Goal: Task Accomplishment & Management: Manage account settings

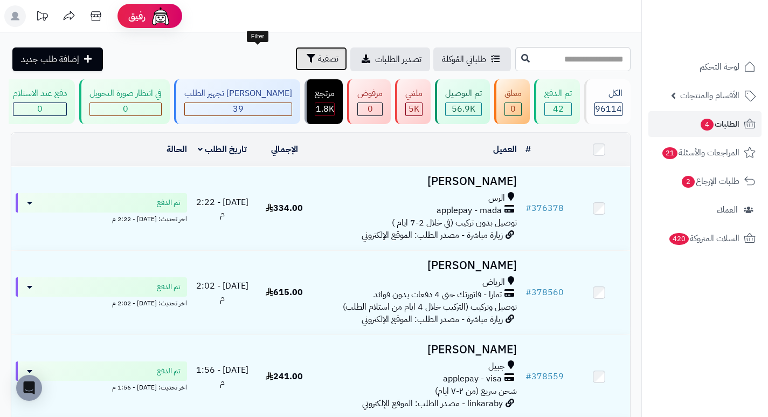
click at [318, 63] on span "تصفية" at bounding box center [328, 58] width 20 height 13
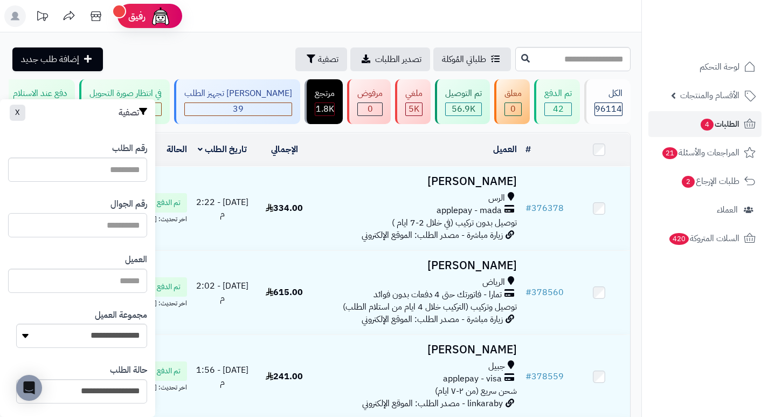
paste input "*********"
type input "*********"
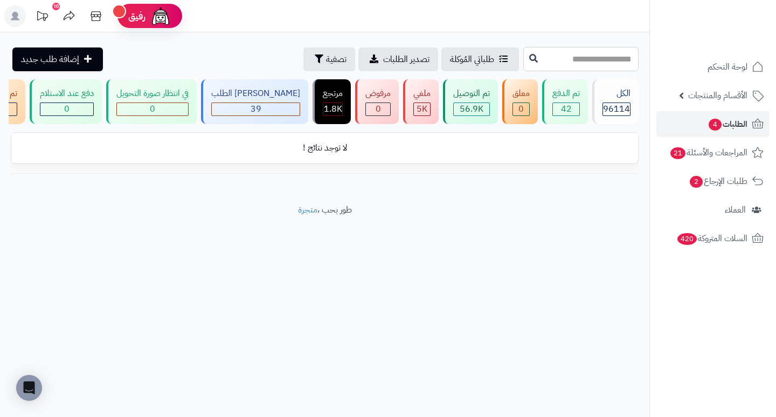
click at [595, 60] on input "text" at bounding box center [580, 59] width 115 height 24
type input "******"
click at [584, 63] on input "******" at bounding box center [580, 59] width 115 height 24
click at [740, 119] on span "الطلبات 4" at bounding box center [728, 123] width 40 height 15
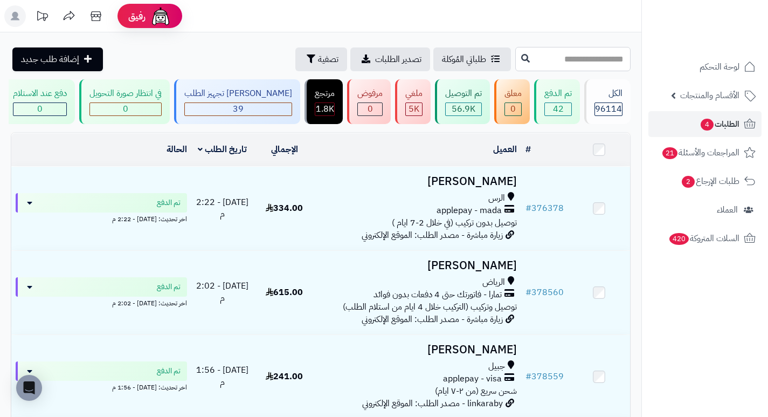
click at [623, 55] on input "text" at bounding box center [572, 59] width 115 height 24
type input "******"
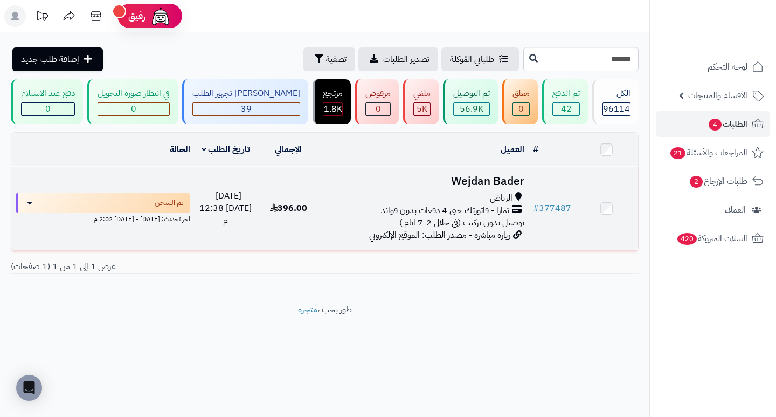
click at [473, 183] on h3 "Wejdan Bader" at bounding box center [424, 181] width 200 height 12
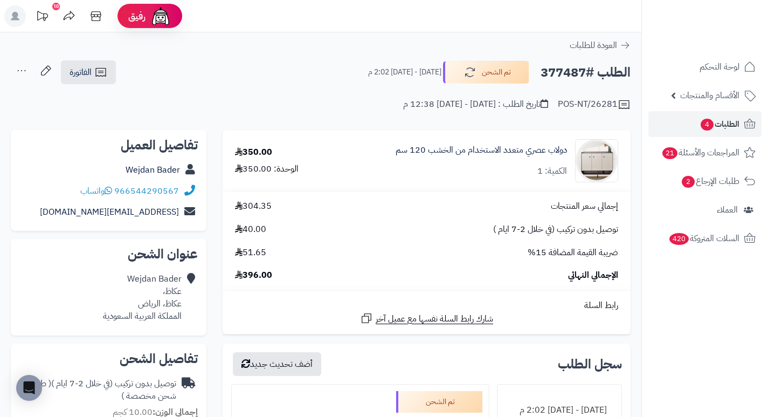
click at [560, 77] on h2 "الطلب #377487" at bounding box center [586, 72] width 90 height 22
copy h2 "377487"
click at [274, 73] on div "الطلب #377487 تم الشحن [DATE] - [DATE] 2:02 م الفاتورة طباعة الفاتورة إرسال الف…" at bounding box center [321, 72] width 620 height 25
click at [727, 121] on span "الطلبات 4" at bounding box center [720, 123] width 40 height 15
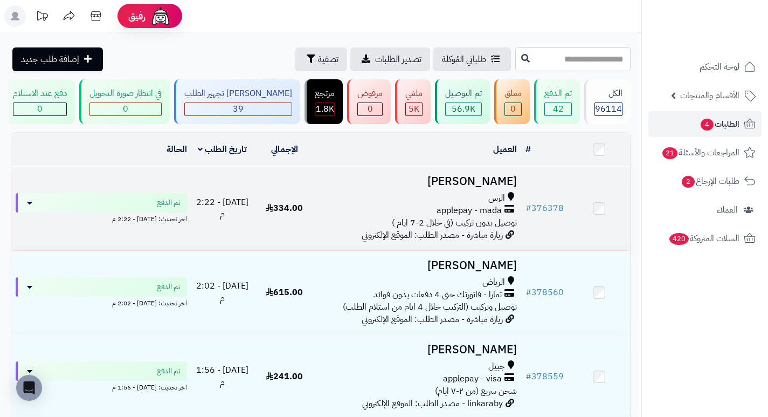
click at [508, 188] on h3 "[PERSON_NAME]" at bounding box center [418, 181] width 197 height 12
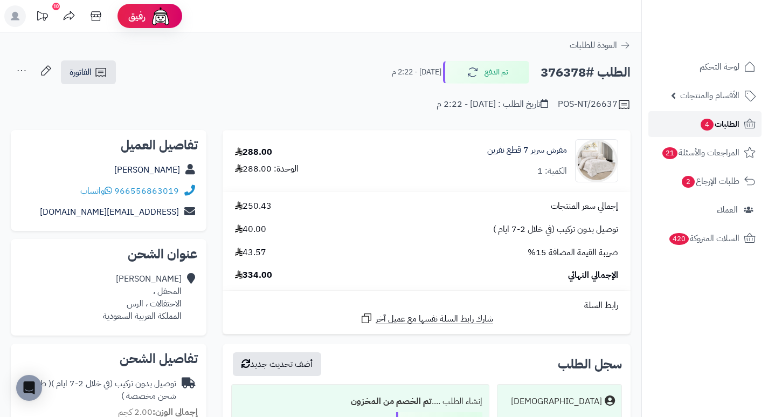
click at [717, 123] on span "الطلبات 4" at bounding box center [720, 123] width 40 height 15
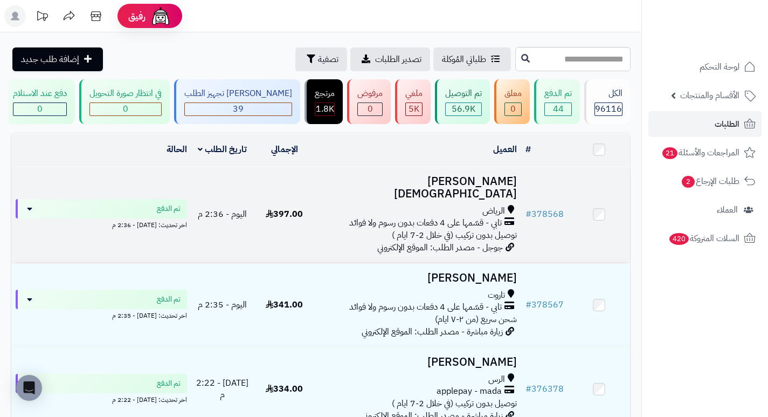
click at [450, 189] on h3 "Haifa Mohammed" at bounding box center [418, 187] width 197 height 25
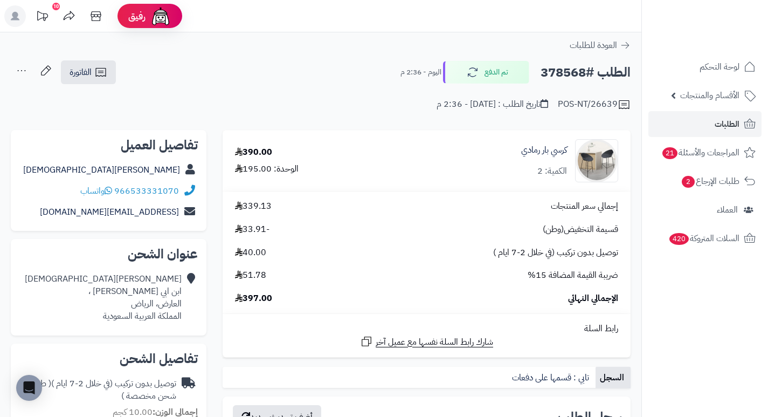
drag, startPoint x: 0, startPoint y: 0, endPoint x: 422, endPoint y: 178, distance: 458.2
click at [422, 178] on div "كرسي بار رمادي الكمية: 2" at bounding box center [512, 160] width 227 height 43
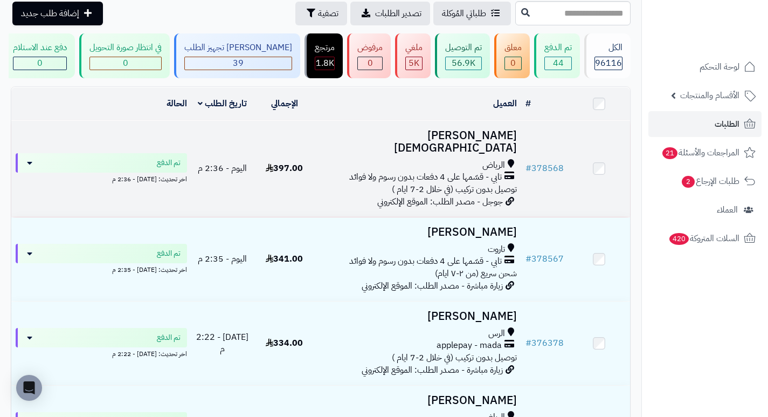
scroll to position [108, 0]
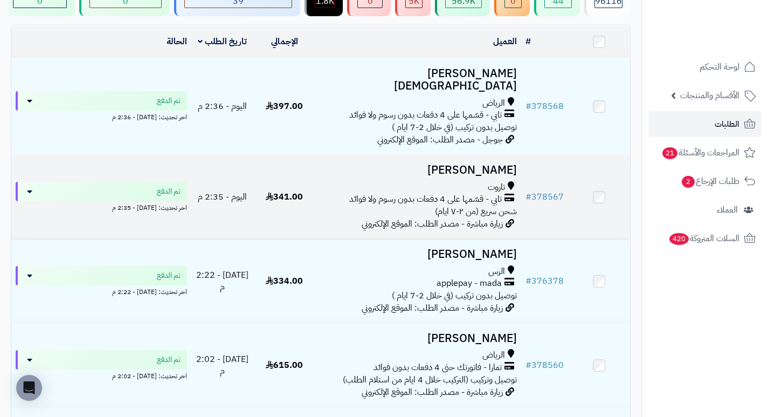
click at [473, 164] on h3 "[PERSON_NAME]" at bounding box center [418, 170] width 197 height 12
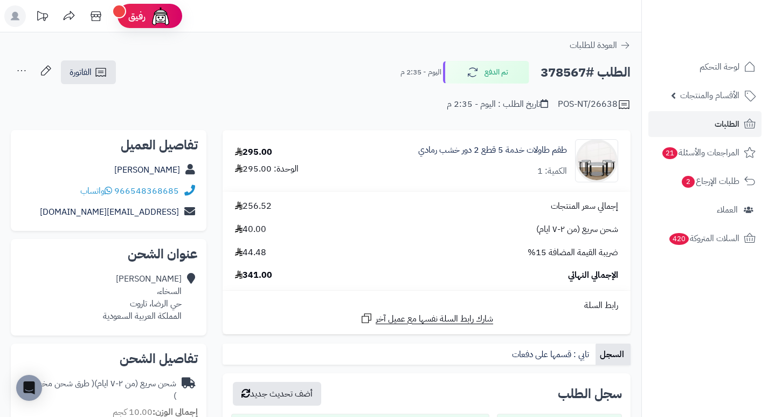
drag, startPoint x: 0, startPoint y: 0, endPoint x: 446, endPoint y: 195, distance: 486.9
click at [446, 195] on td "إجمالي سعر المنتجات 256.52 شحن سريع (من ٢-٧ ايام) 40.00 ضريبة القيمة المضافة 15…" at bounding box center [427, 240] width 408 height 99
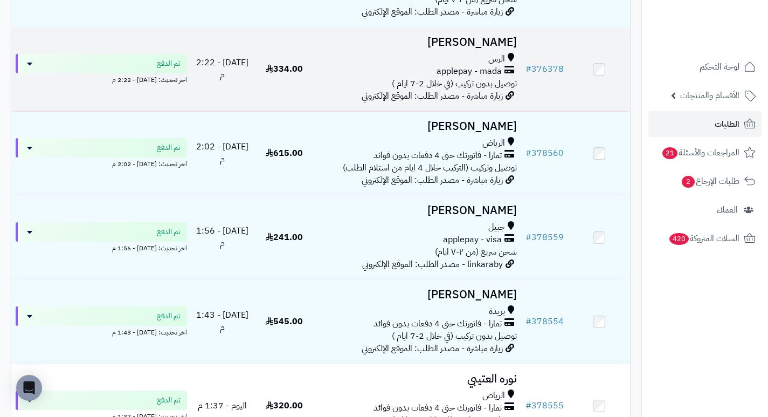
scroll to position [323, 0]
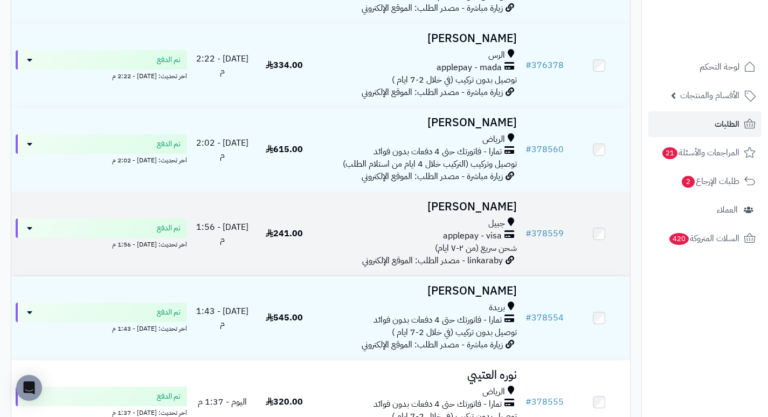
click at [482, 201] on h3 "[PERSON_NAME]" at bounding box center [418, 207] width 197 height 12
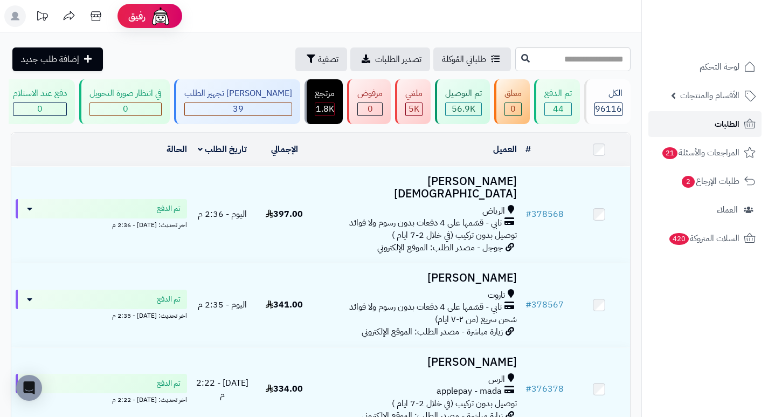
click at [710, 115] on link "الطلبات" at bounding box center [704, 124] width 113 height 26
